Goal: Communication & Community: Answer question/provide support

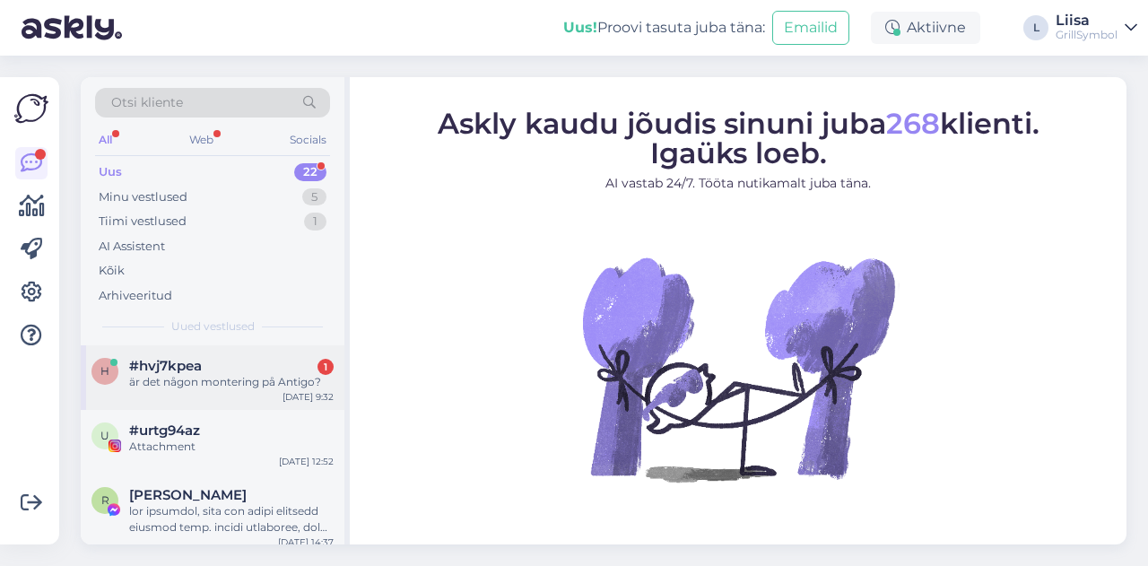
click at [170, 382] on div "är det någon montering på Antigo?" at bounding box center [231, 382] width 205 height 16
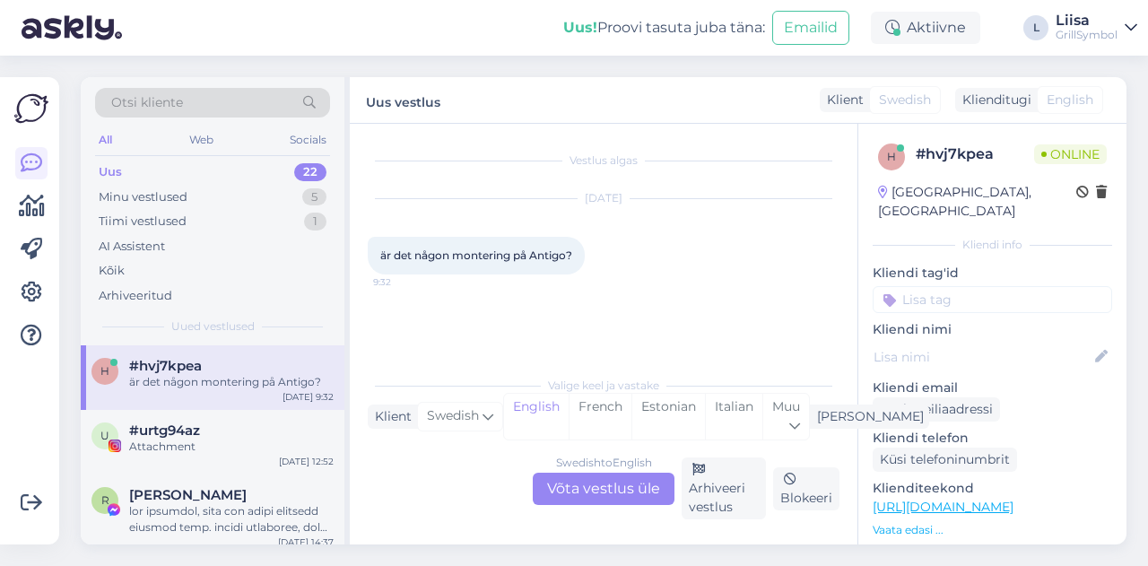
click at [482, 259] on span "är det någon montering på Antigo?" at bounding box center [476, 254] width 192 height 13
copy div "är det någon montering på Antigo? 9:32"
click at [562, 486] on div "Swedish to English Võta vestlus üle" at bounding box center [604, 489] width 142 height 32
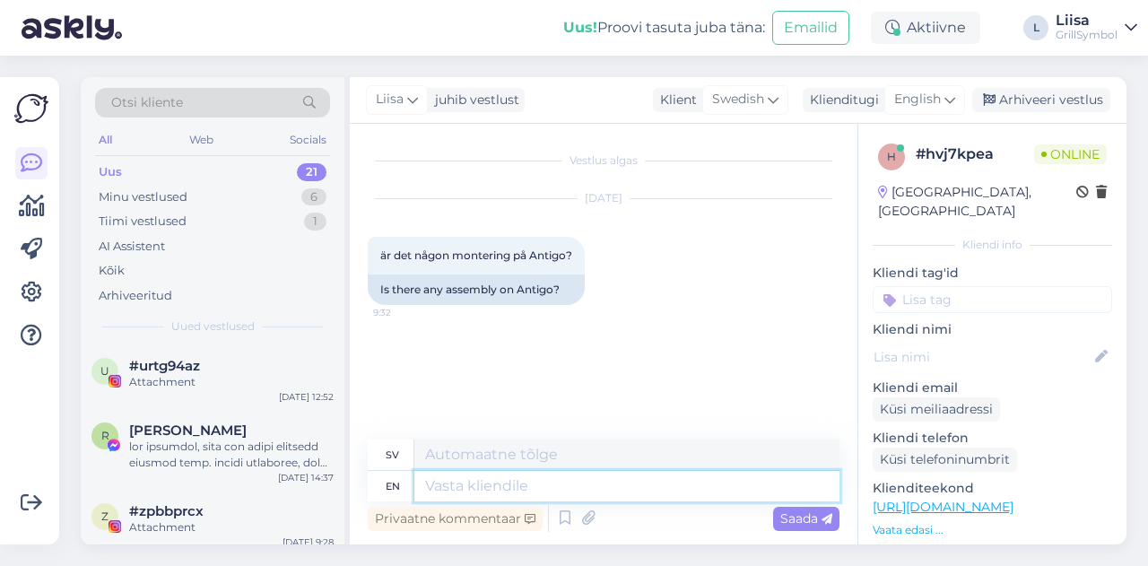
click at [441, 492] on textarea at bounding box center [626, 486] width 425 height 30
type textarea "Hi!"
type textarea "Hej!"
type textarea "Hi!"
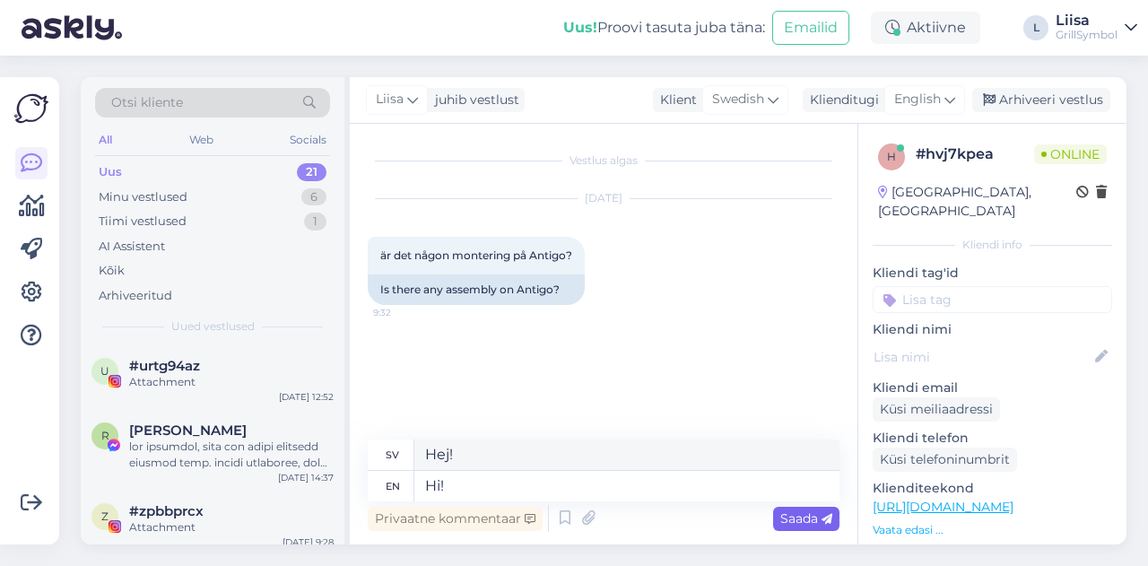
click at [823, 524] on icon at bounding box center [827, 519] width 11 height 11
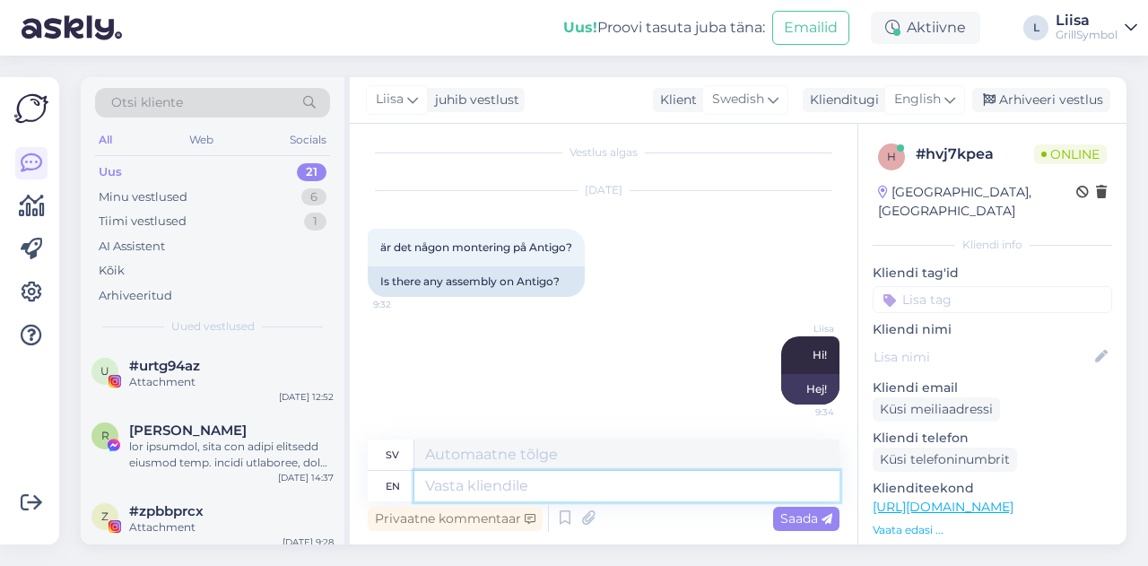
click at [486, 482] on textarea at bounding box center [626, 486] width 425 height 30
type textarea "No,"
type textarea "[PERSON_NAME],"
type textarea "No, Antigo"
type textarea "Nej, Antigo"
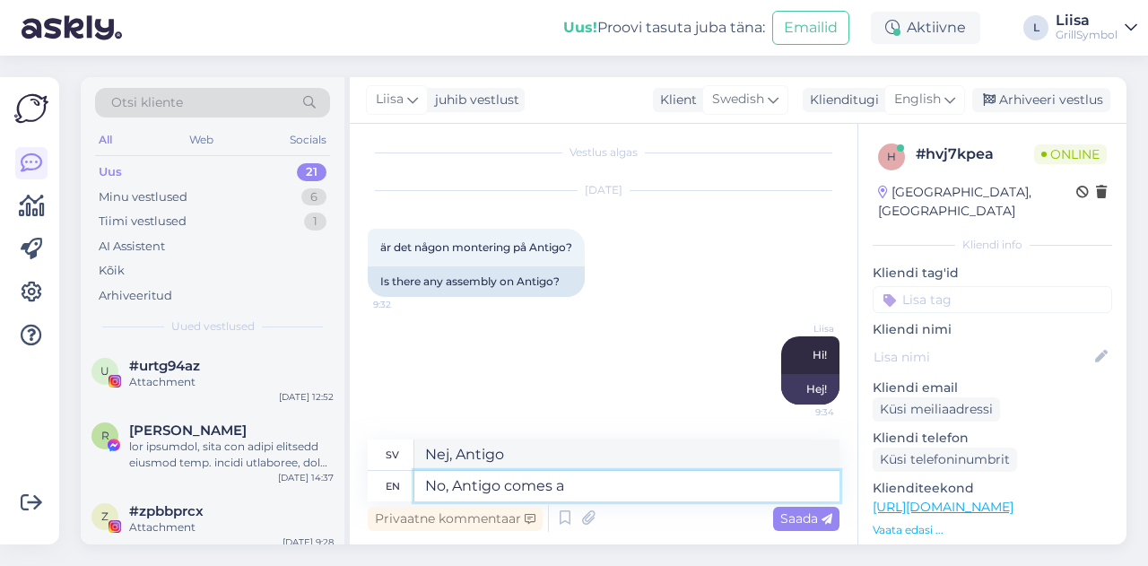
type textarea "No, Antigo comes al"
type textarea "Nej, Antigo kommer"
type textarea "No, Antigo comes already s"
type textarea "Nej, Antigo kommer redan"
type textarea "No, Antigo comes already assembled. :"
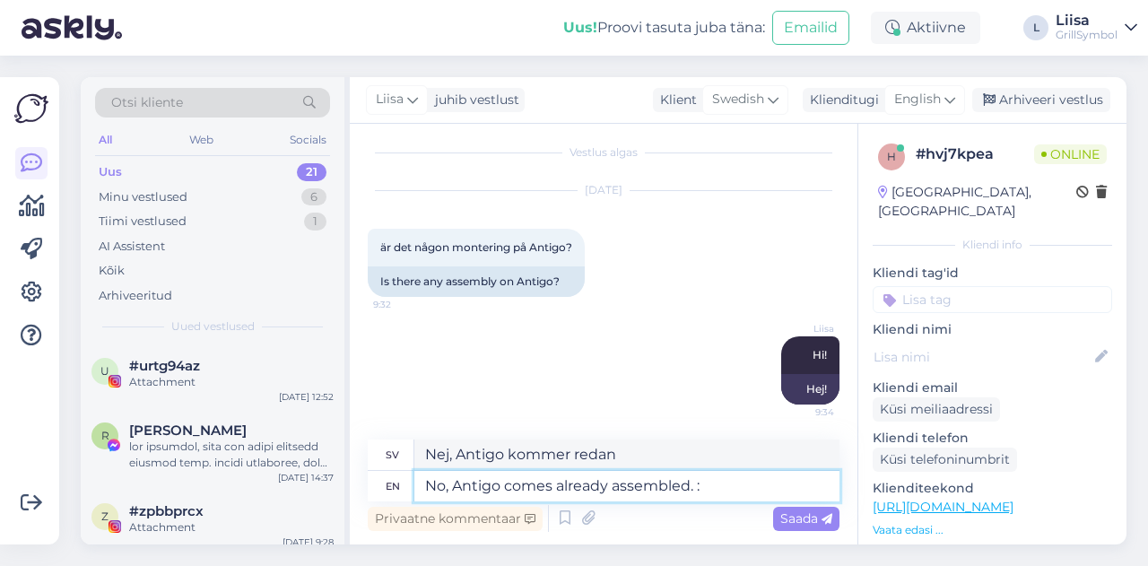
type textarea "Nej, Antigo levereras färdigmonterad."
type textarea "No, Antigo comes already assembled. :)"
type textarea "Nej, Antigo levereras färdigmonterad. :)"
type textarea "No, Antigo comes already assembled. :)"
click at [810, 523] on span "Saada" at bounding box center [806, 518] width 52 height 16
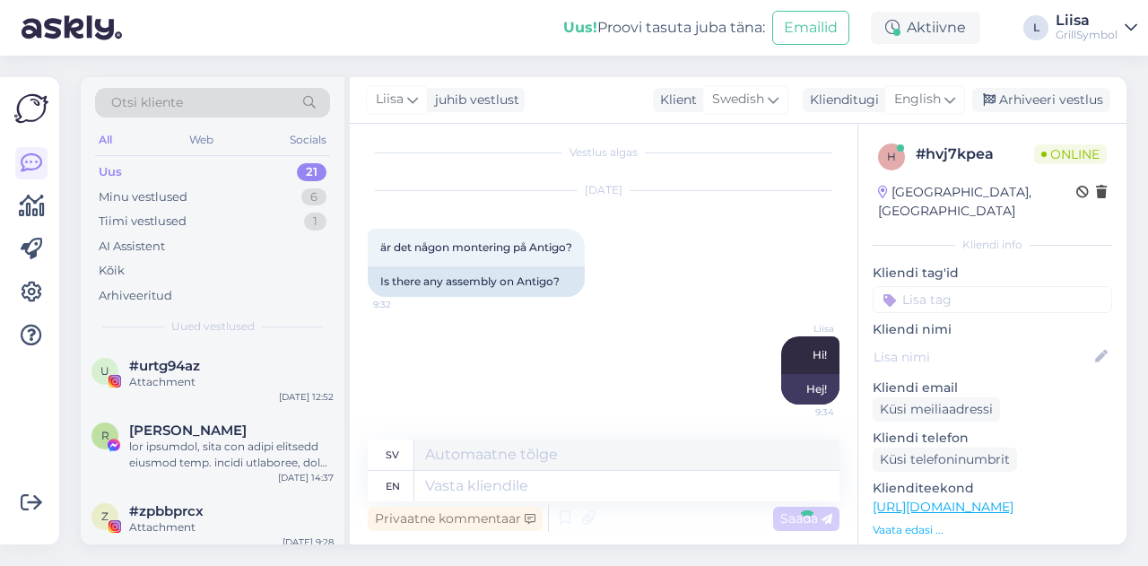
scroll to position [116, 0]
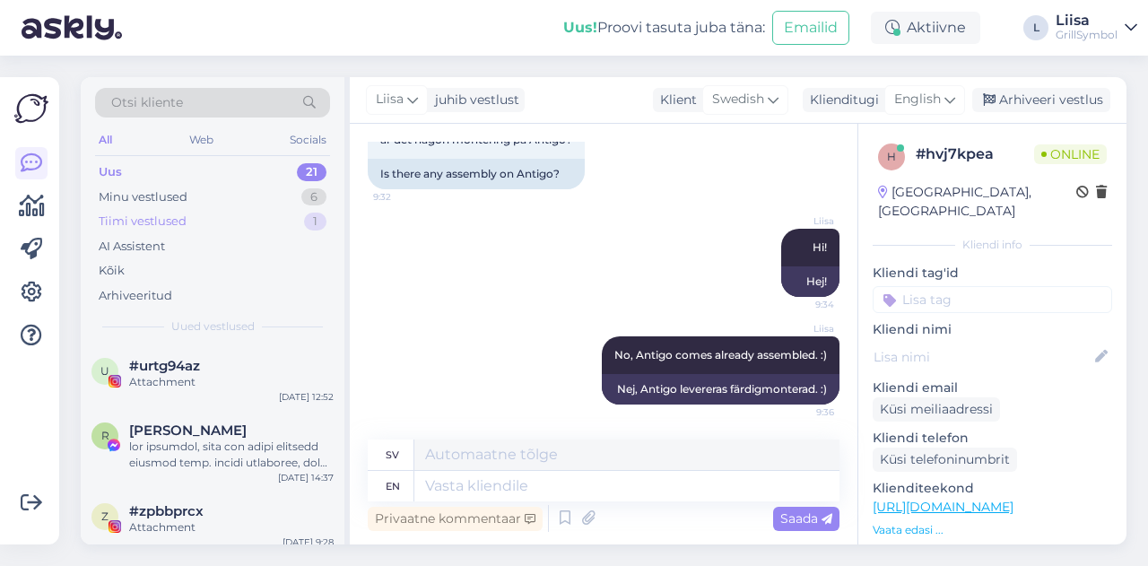
click at [152, 217] on div "Tiimi vestlused" at bounding box center [143, 222] width 88 height 18
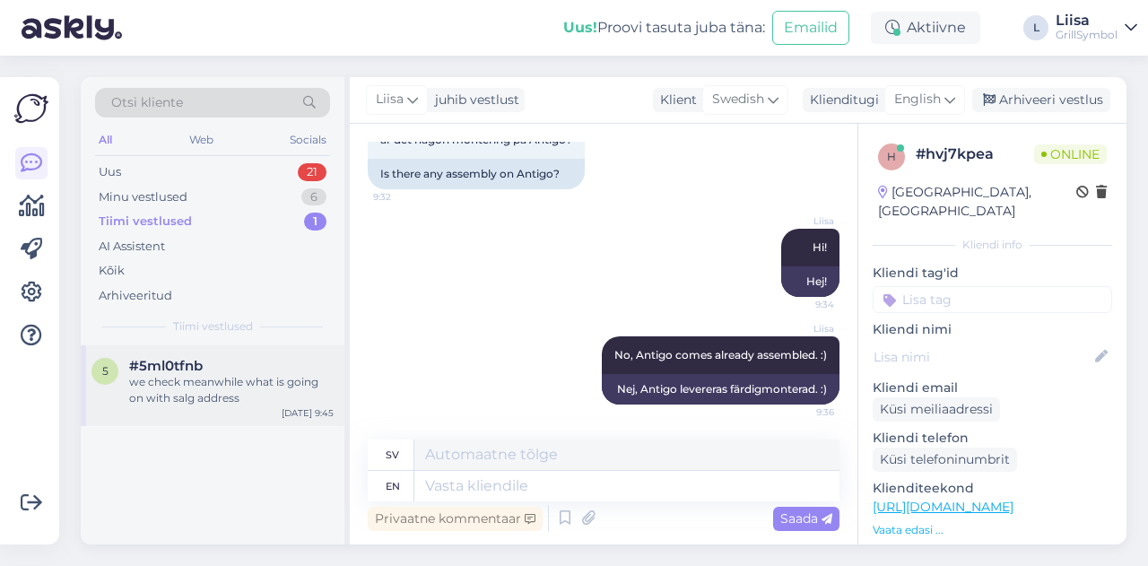
click at [196, 397] on div "we check meanwhile what is going on with salg address" at bounding box center [231, 390] width 205 height 32
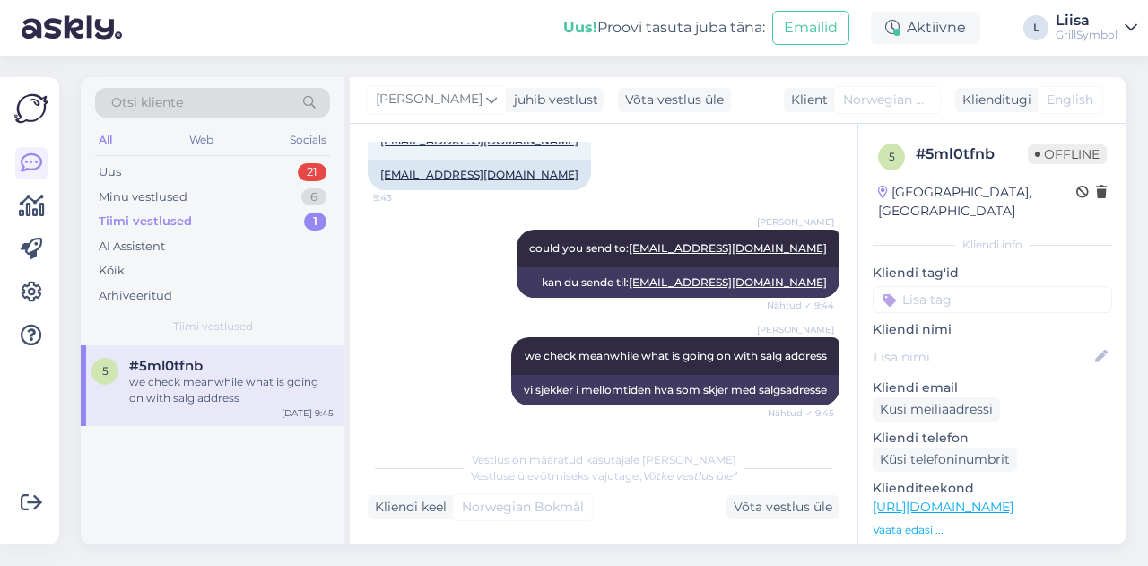
scroll to position [652, 0]
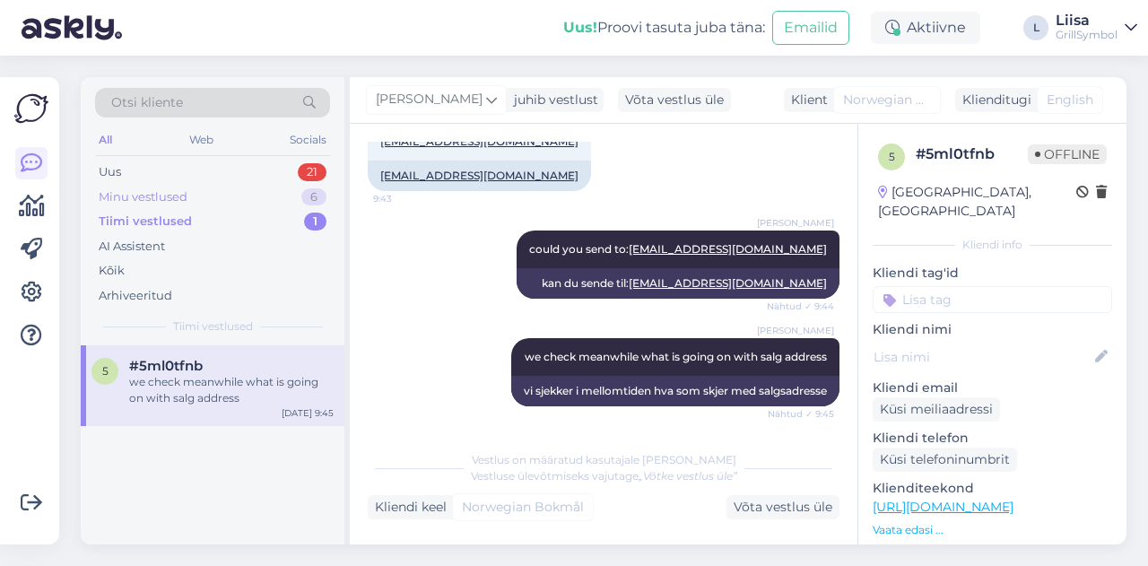
click at [141, 189] on div "Minu vestlused" at bounding box center [143, 197] width 89 height 18
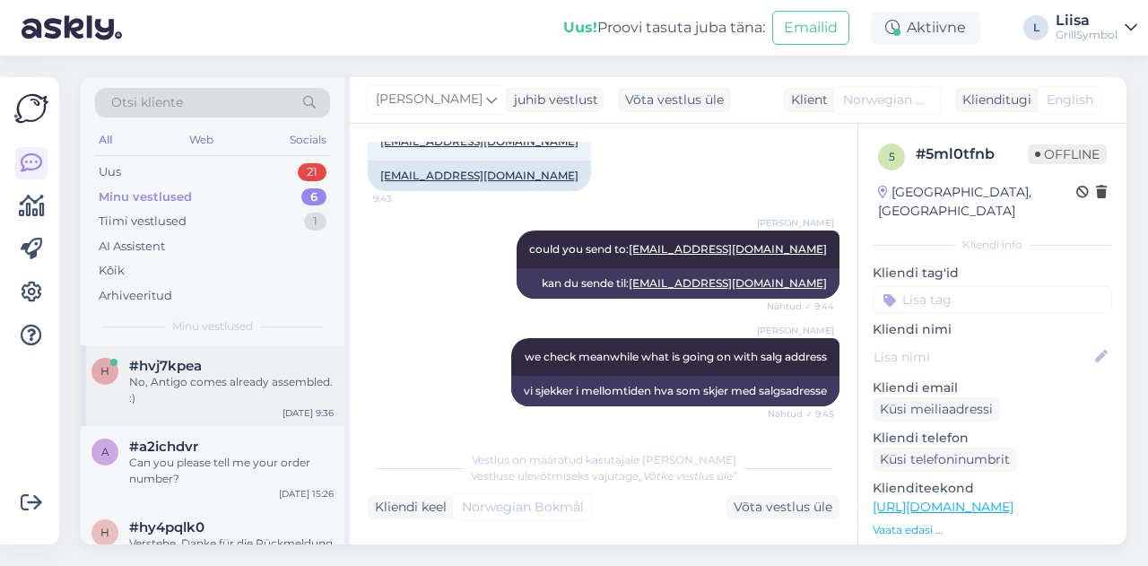
click at [205, 381] on div "No, Antigo comes already assembled. :)" at bounding box center [231, 390] width 205 height 32
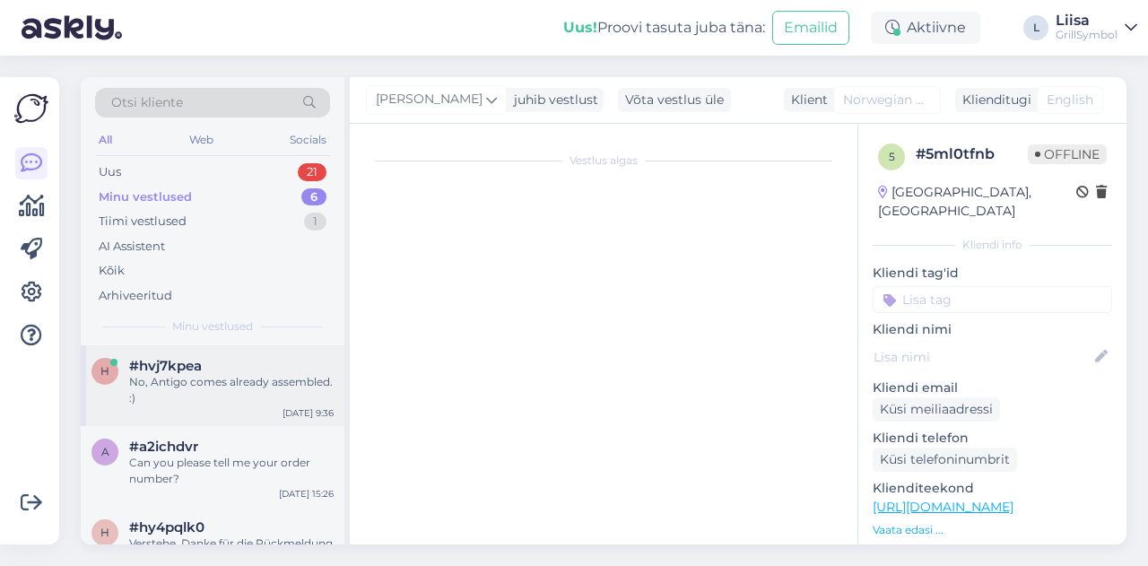
scroll to position [116, 0]
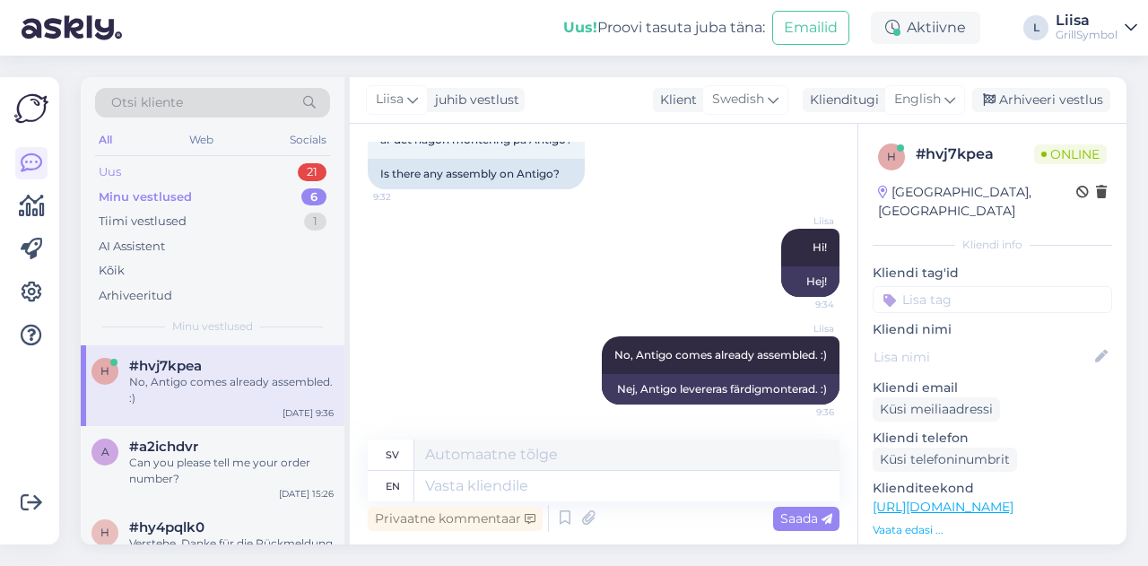
click at [156, 167] on div "Uus 21" at bounding box center [212, 172] width 235 height 25
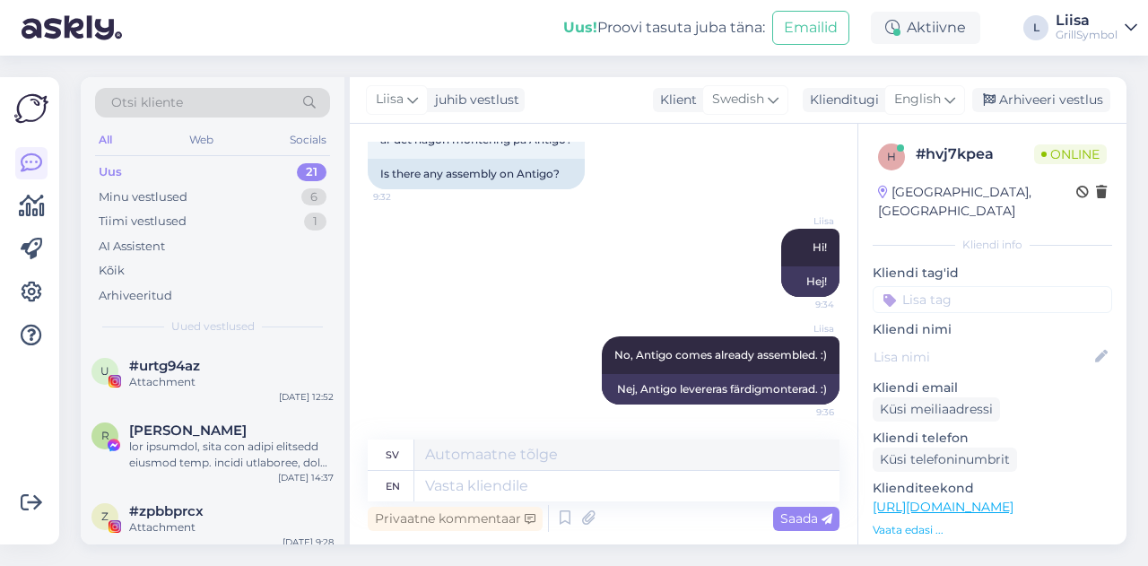
click at [1014, 499] on link "[URL][DOMAIN_NAME]" at bounding box center [943, 507] width 141 height 16
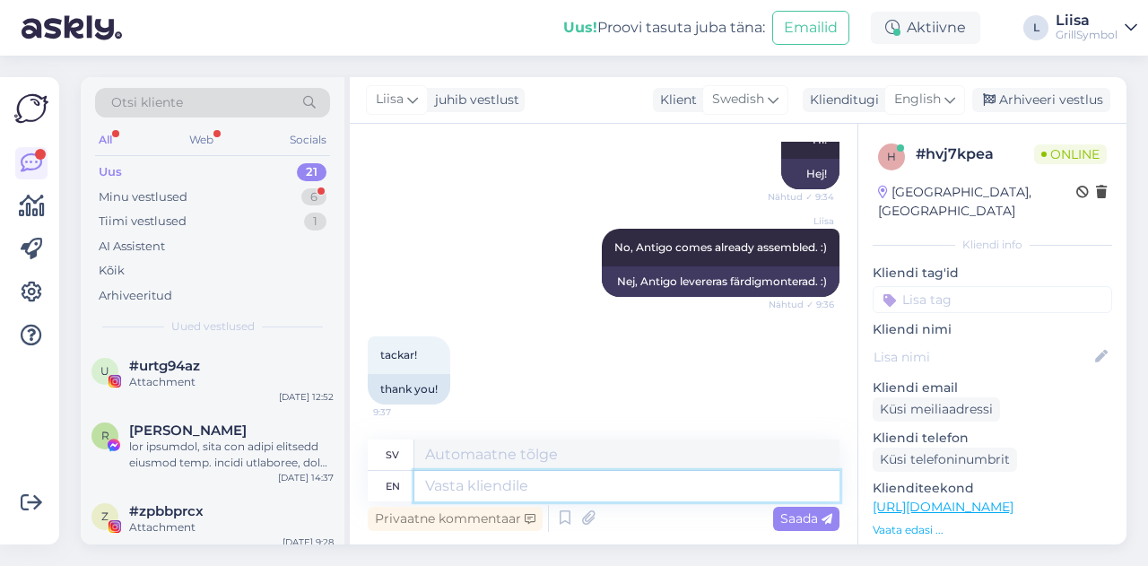
click at [527, 489] on textarea at bounding box center [626, 486] width 425 height 30
type textarea "I a"
type textarea "Jag"
type textarea "I am"
type textarea "Jag är"
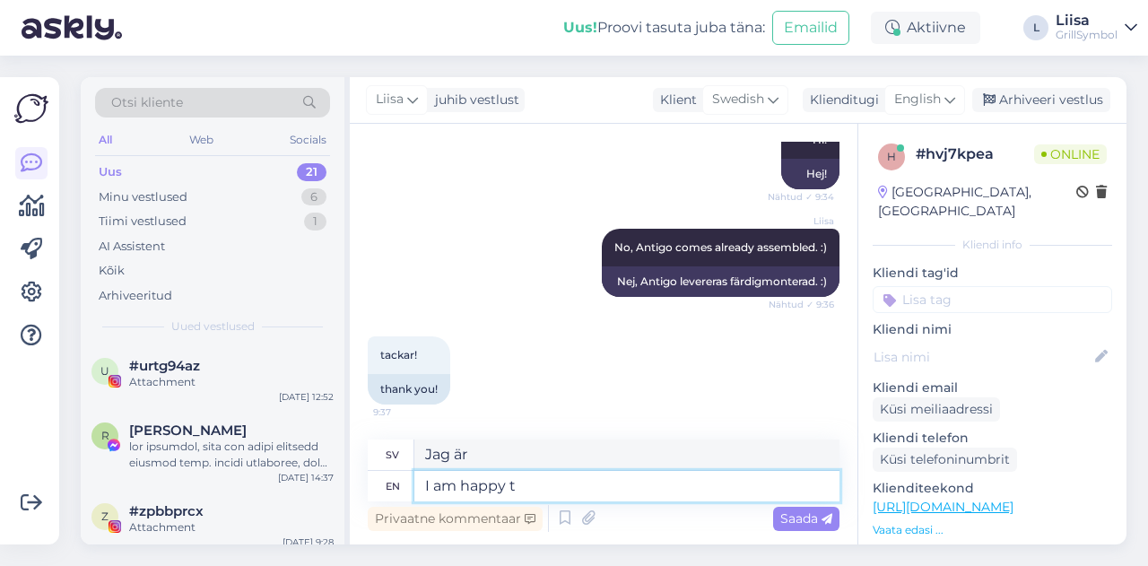
type textarea "I am happy to"
type textarea "Jag är glad"
type textarea "I am happy to he"
type textarea "Jag är glad att"
type textarea "I am happy to help"
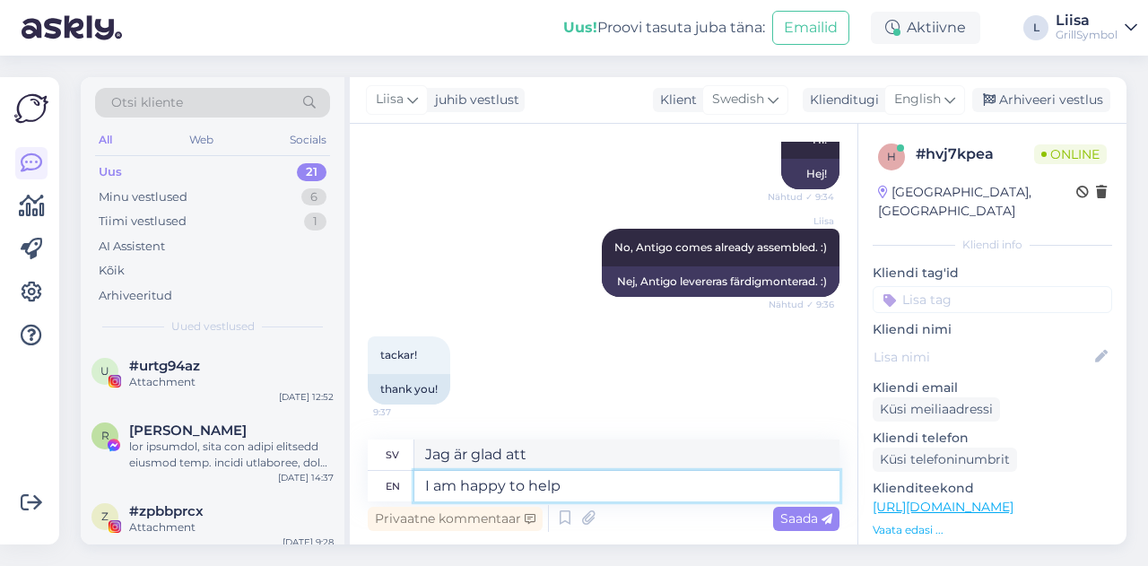
type textarea "Jag hjälper gärna till"
type textarea "I am happy to help :)"
type textarea "Jag hjälper gärna till :)"
type textarea "I am happy to help :)"
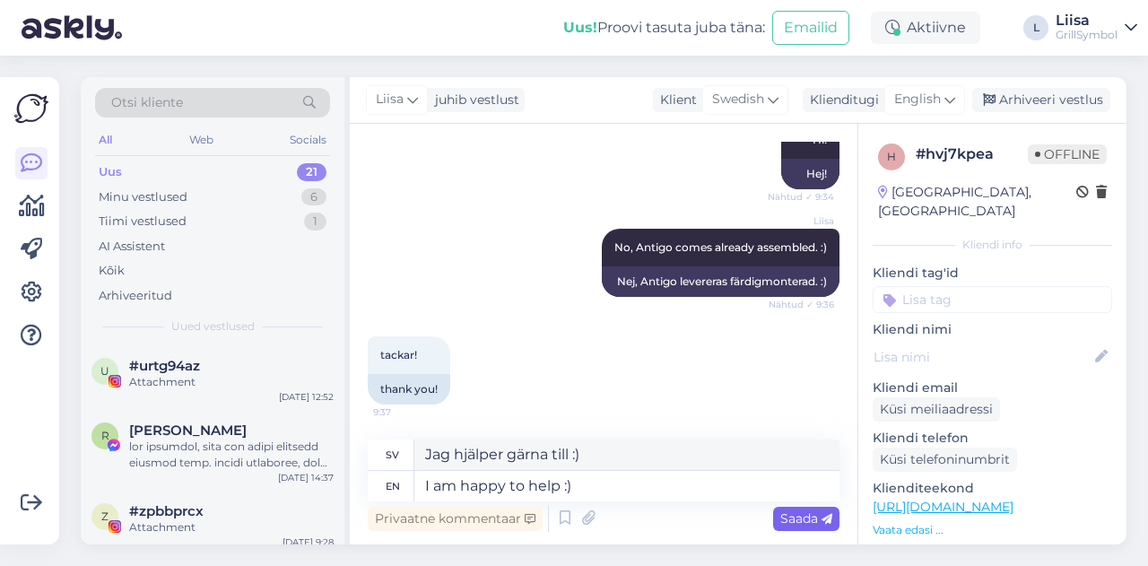
click at [825, 510] on span "Saada" at bounding box center [806, 518] width 52 height 16
